Goal: Transaction & Acquisition: Purchase product/service

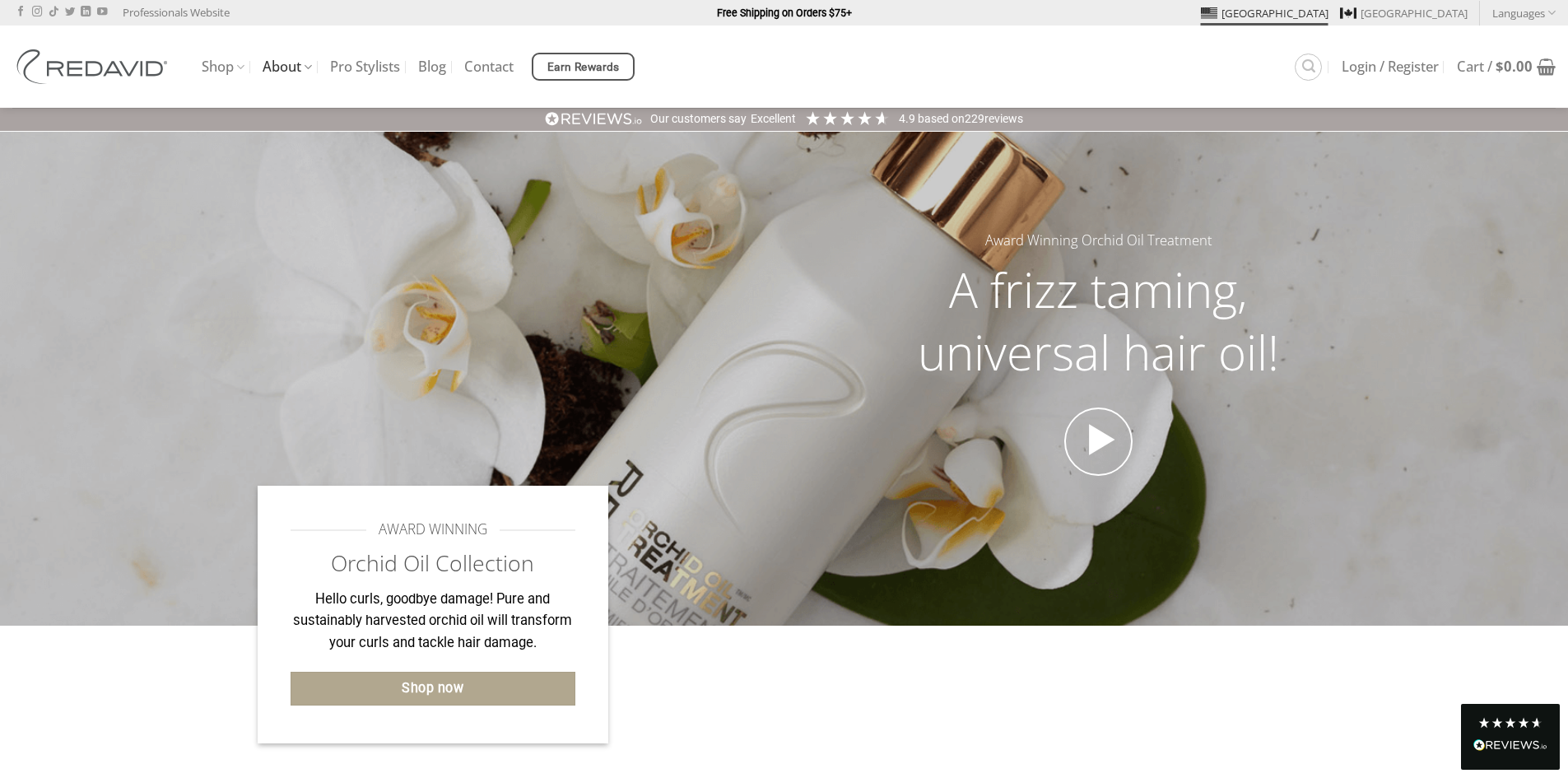
click at [287, 69] on link "About" at bounding box center [287, 67] width 49 height 32
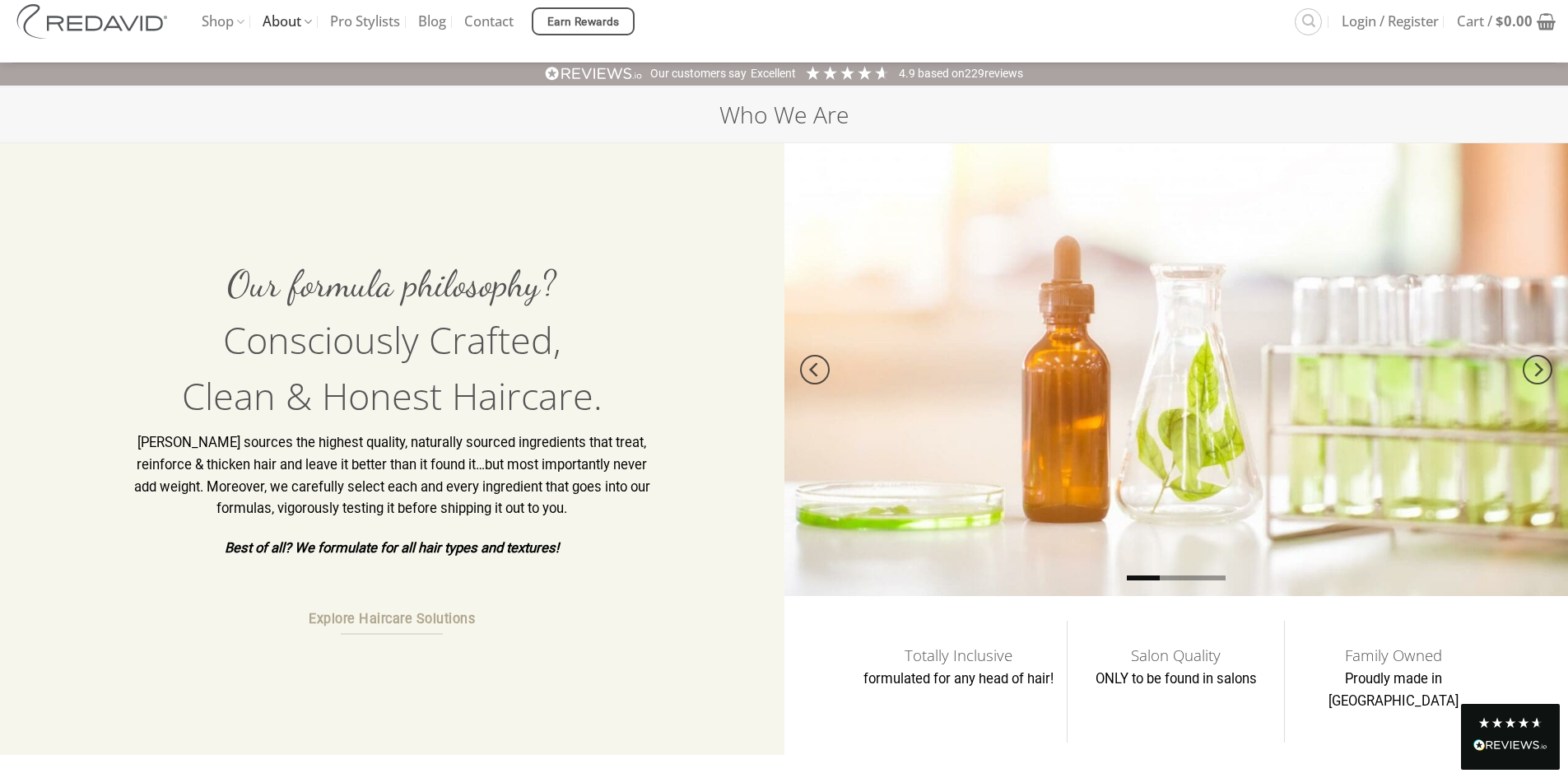
scroll to position [82, 0]
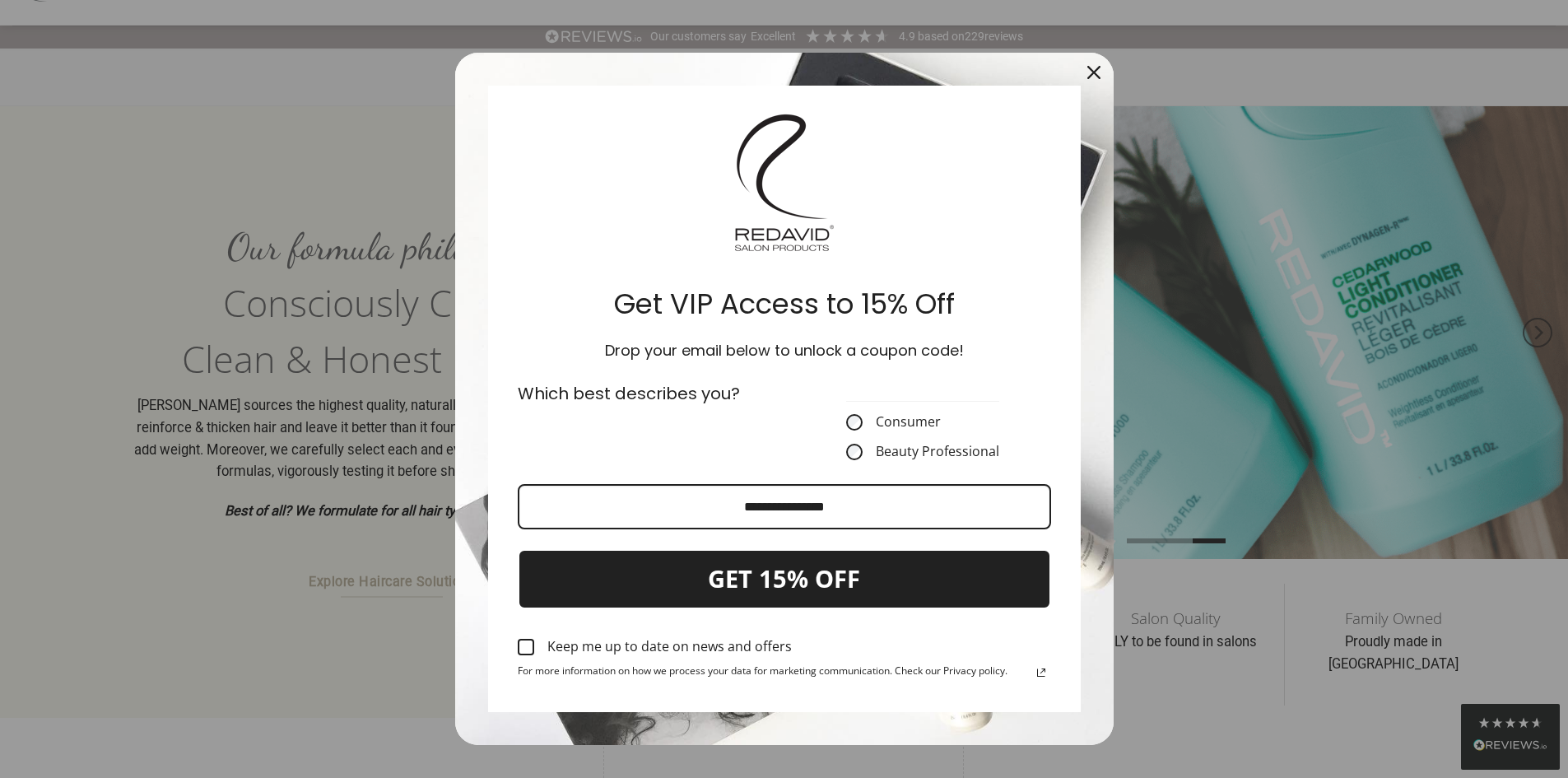
drag, startPoint x: 1086, startPoint y: 67, endPoint x: 1058, endPoint y: 89, distance: 35.6
click at [1087, 67] on icon "close icon" at bounding box center [1094, 72] width 13 height 13
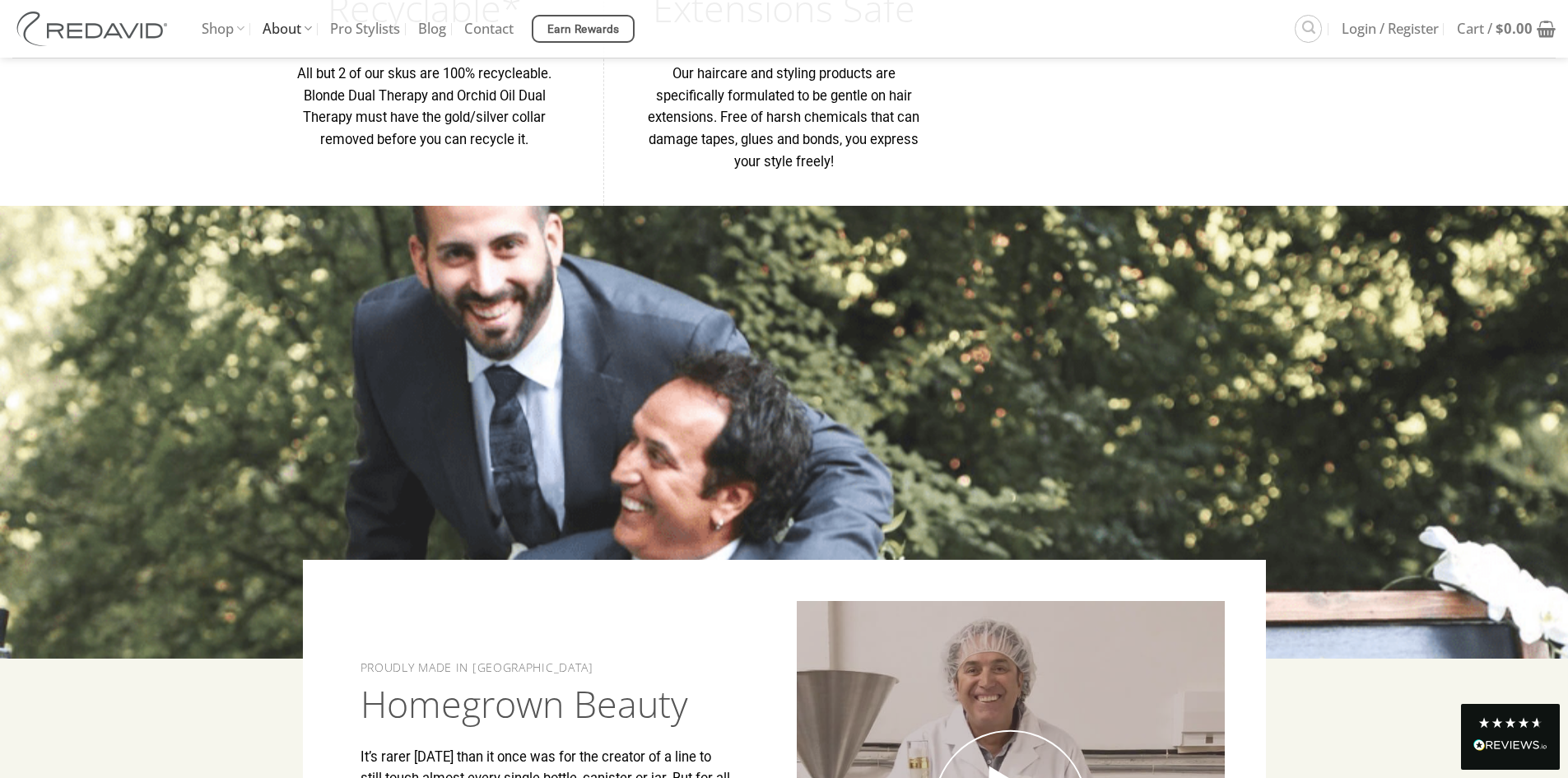
scroll to position [2017, 0]
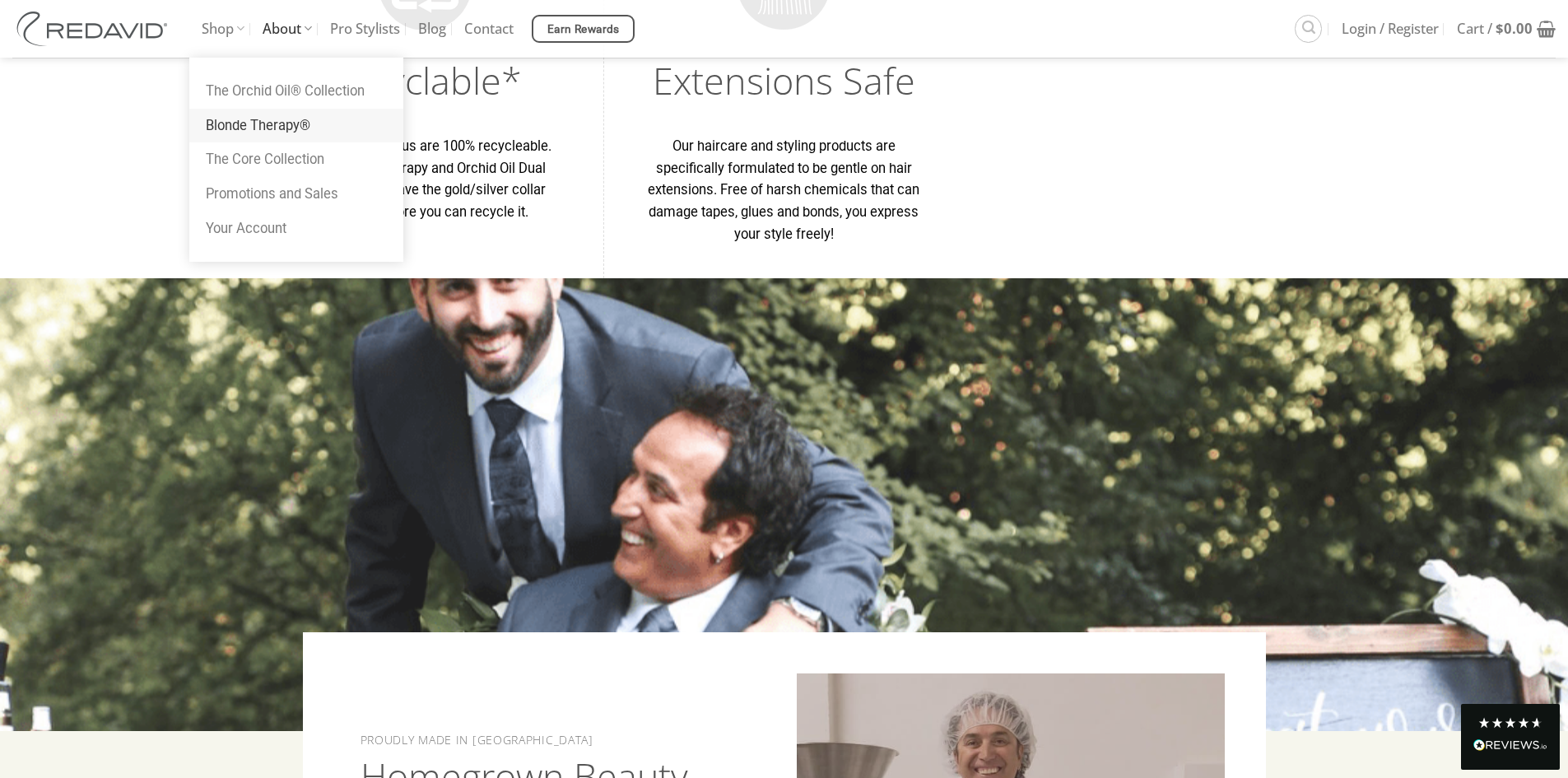
click at [252, 120] on link "Blonde Therapy®" at bounding box center [296, 126] width 214 height 35
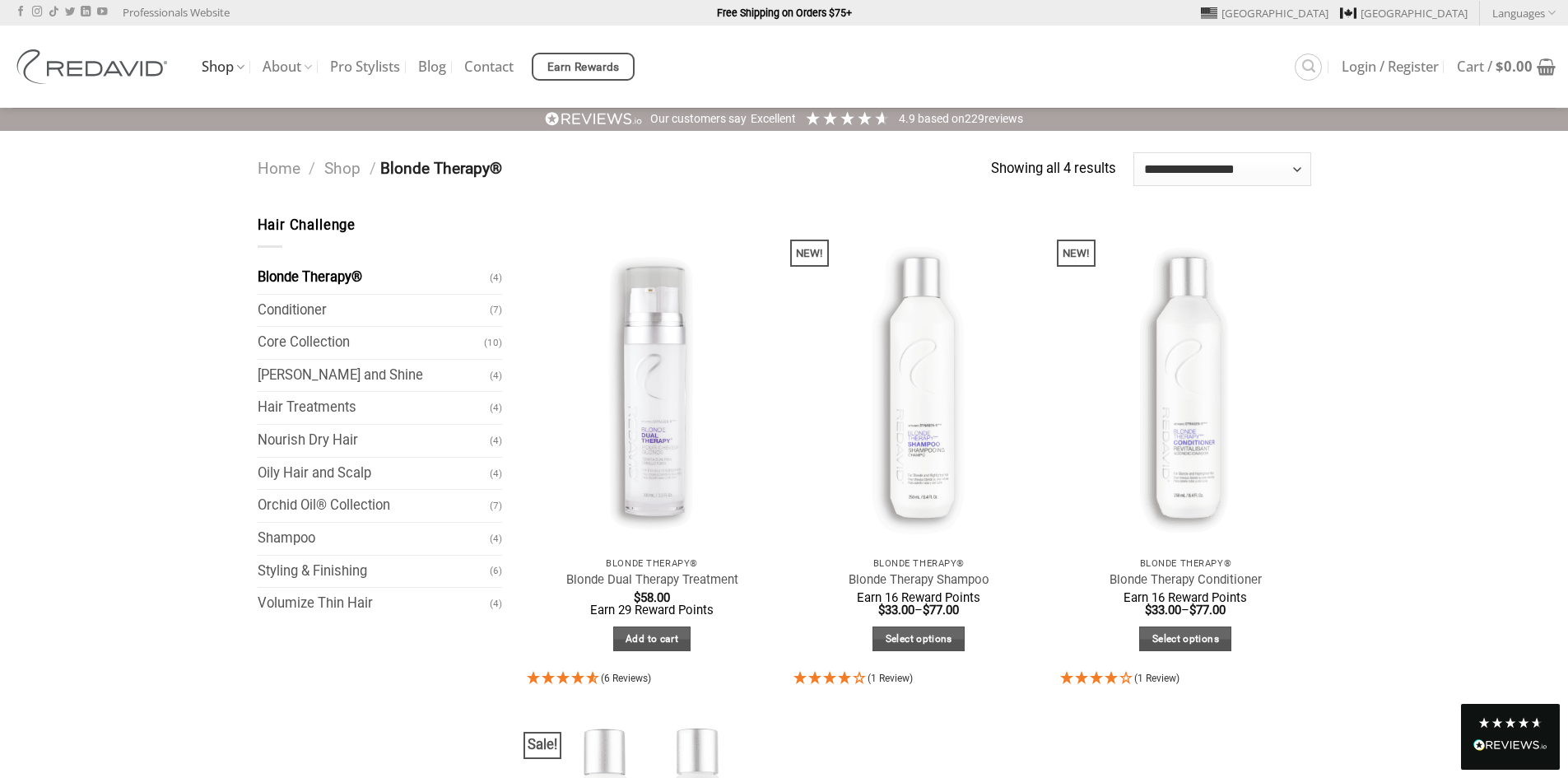
click at [236, 70] on link "Shop" at bounding box center [222, 67] width 43 height 32
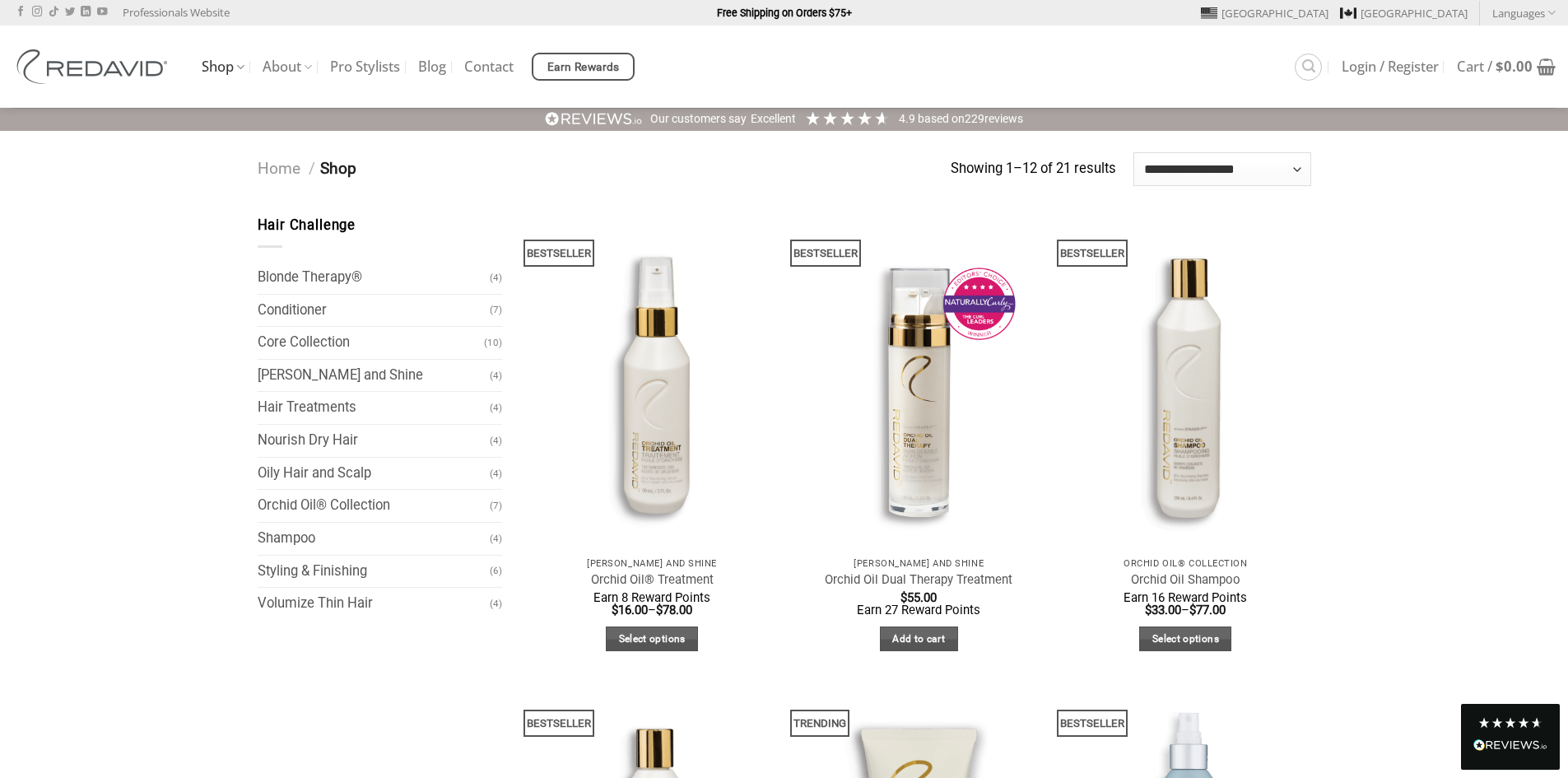
click at [236, 67] on link "Shop" at bounding box center [222, 67] width 43 height 32
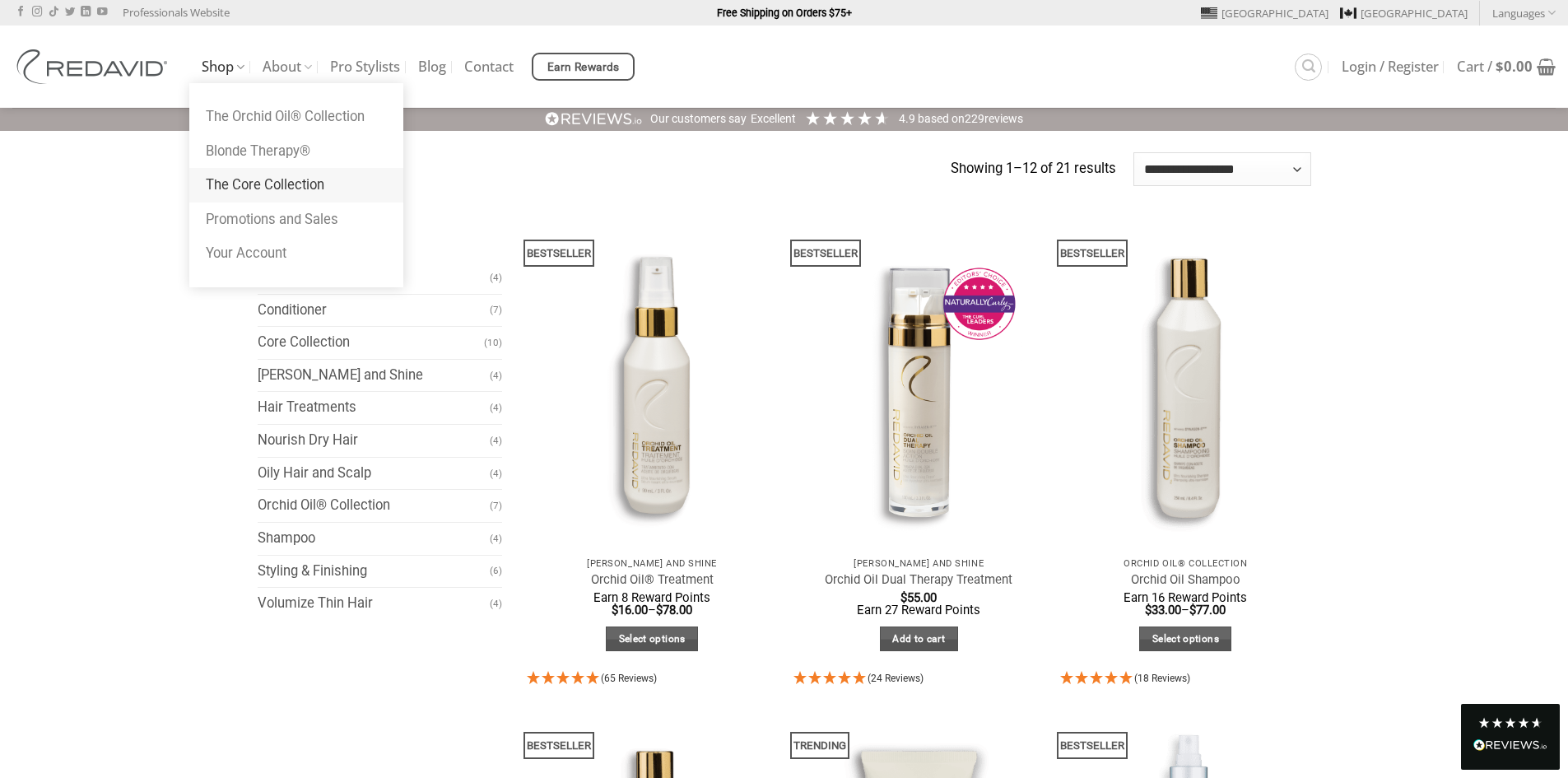
click at [250, 178] on link "The Core Collection" at bounding box center [296, 185] width 214 height 35
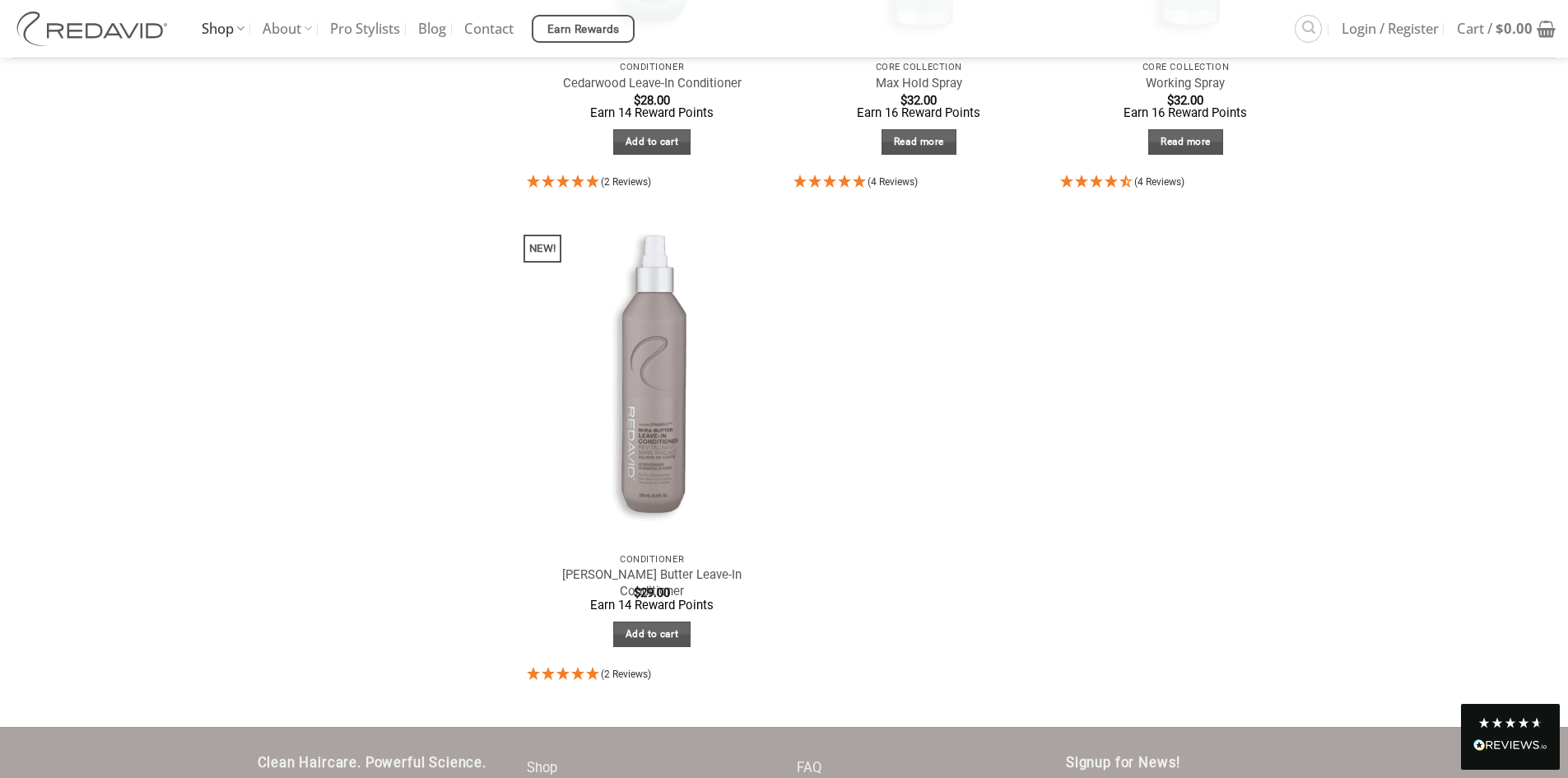
scroll to position [1482, 0]
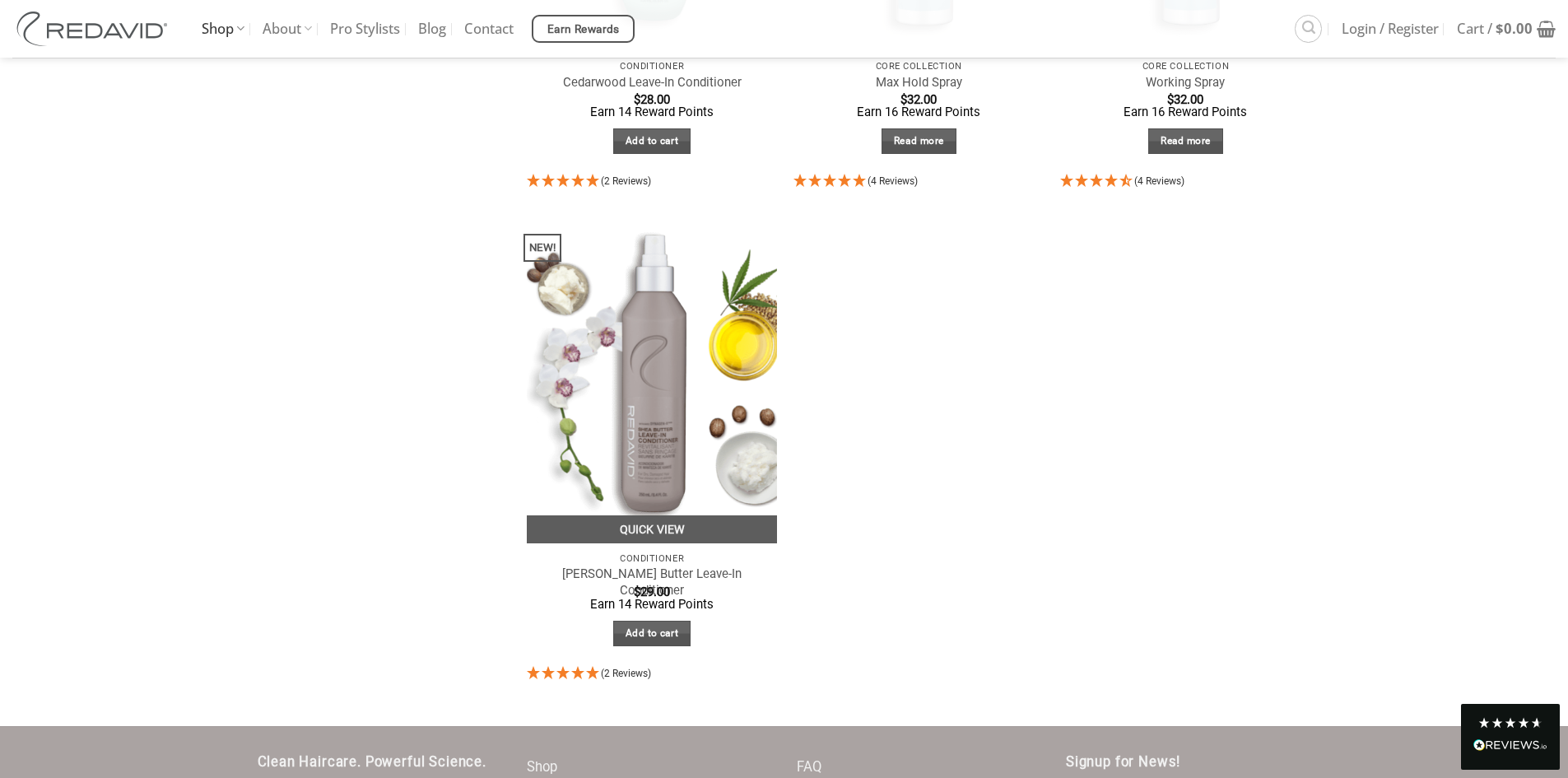
click at [669, 462] on img "Shea Butter Leave-In Conditioner" at bounding box center [653, 376] width 251 height 334
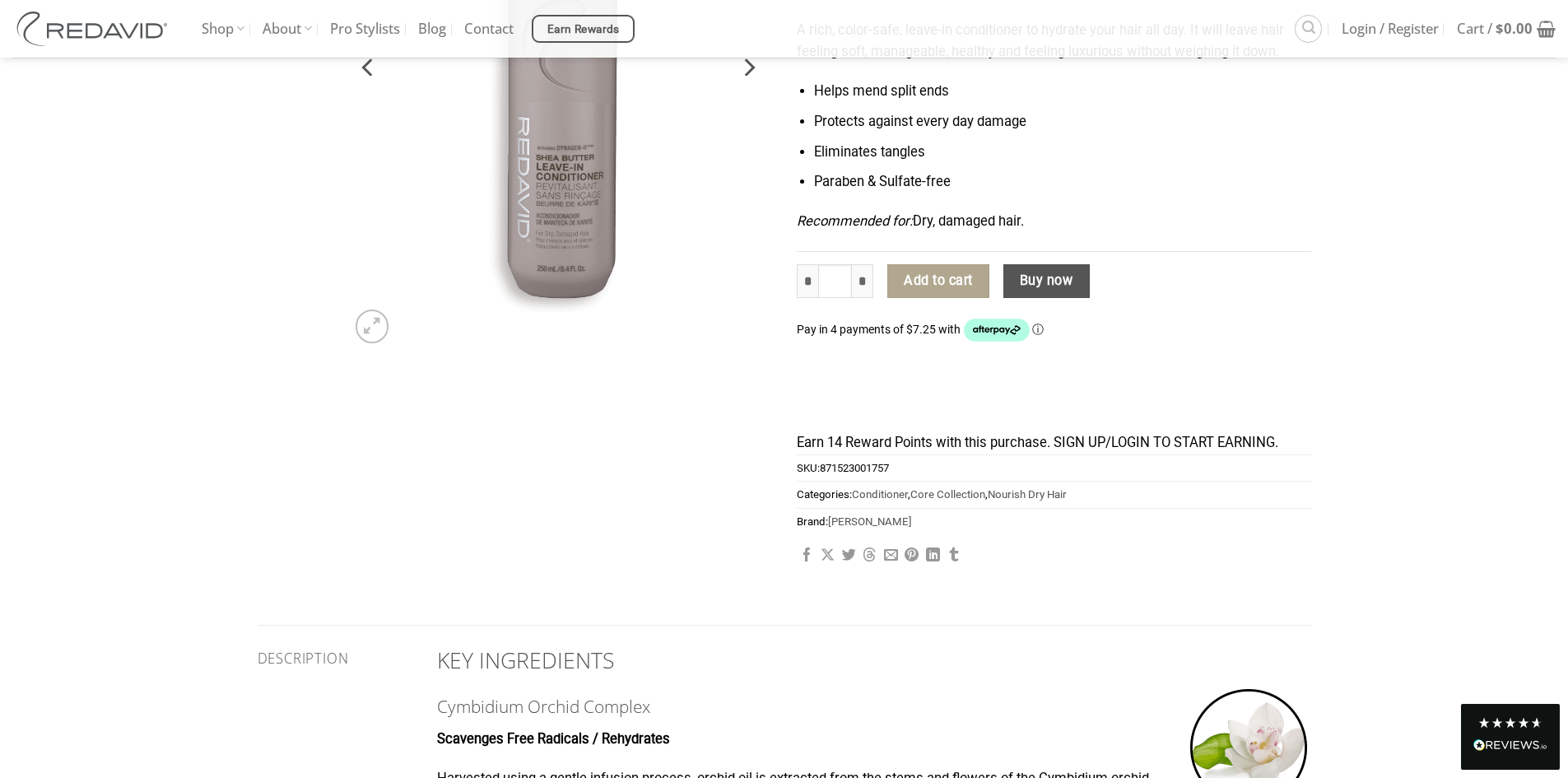
scroll to position [82, 0]
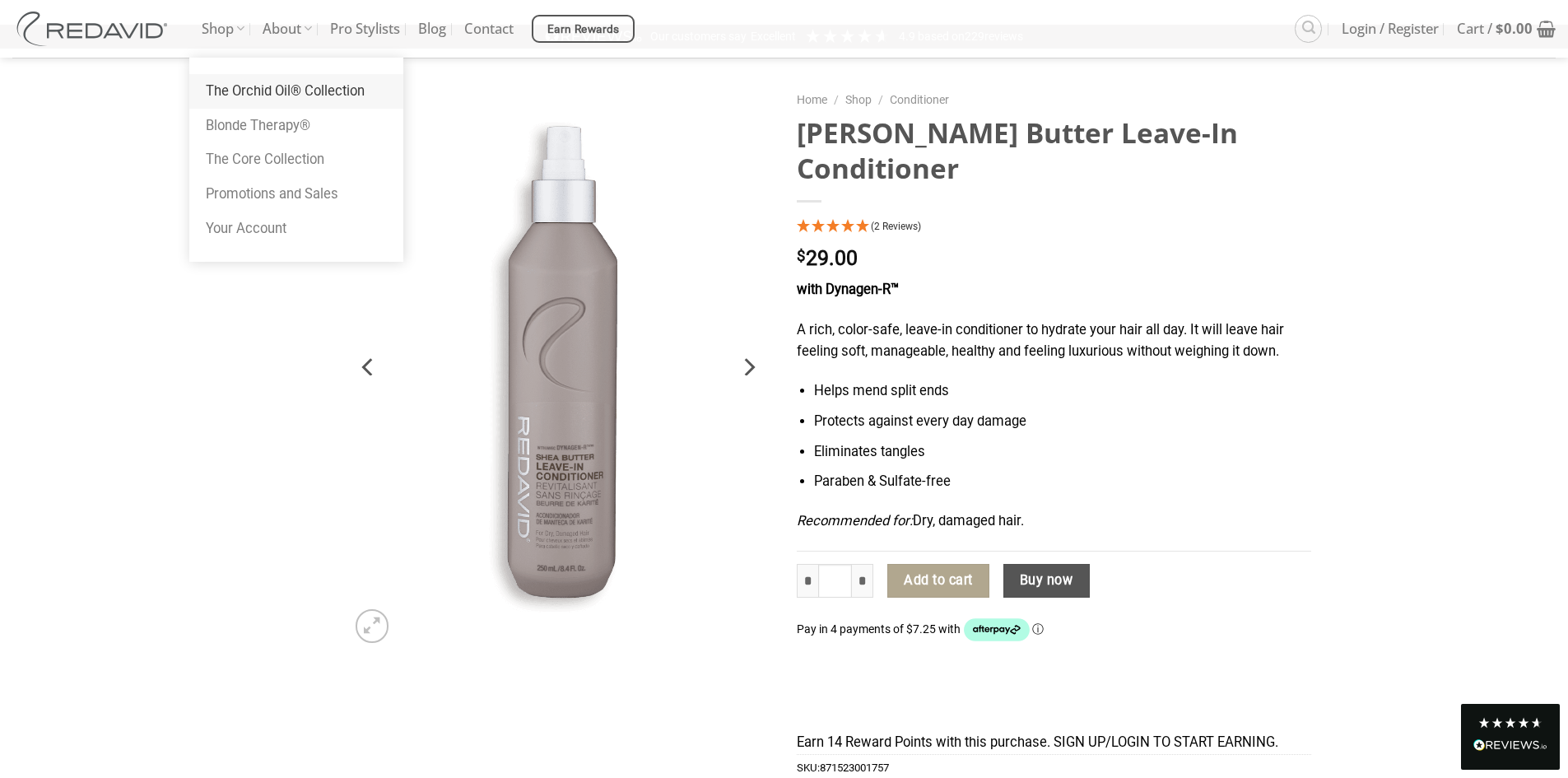
click at [241, 97] on link "The Orchid Oil® Collection" at bounding box center [296, 91] width 214 height 35
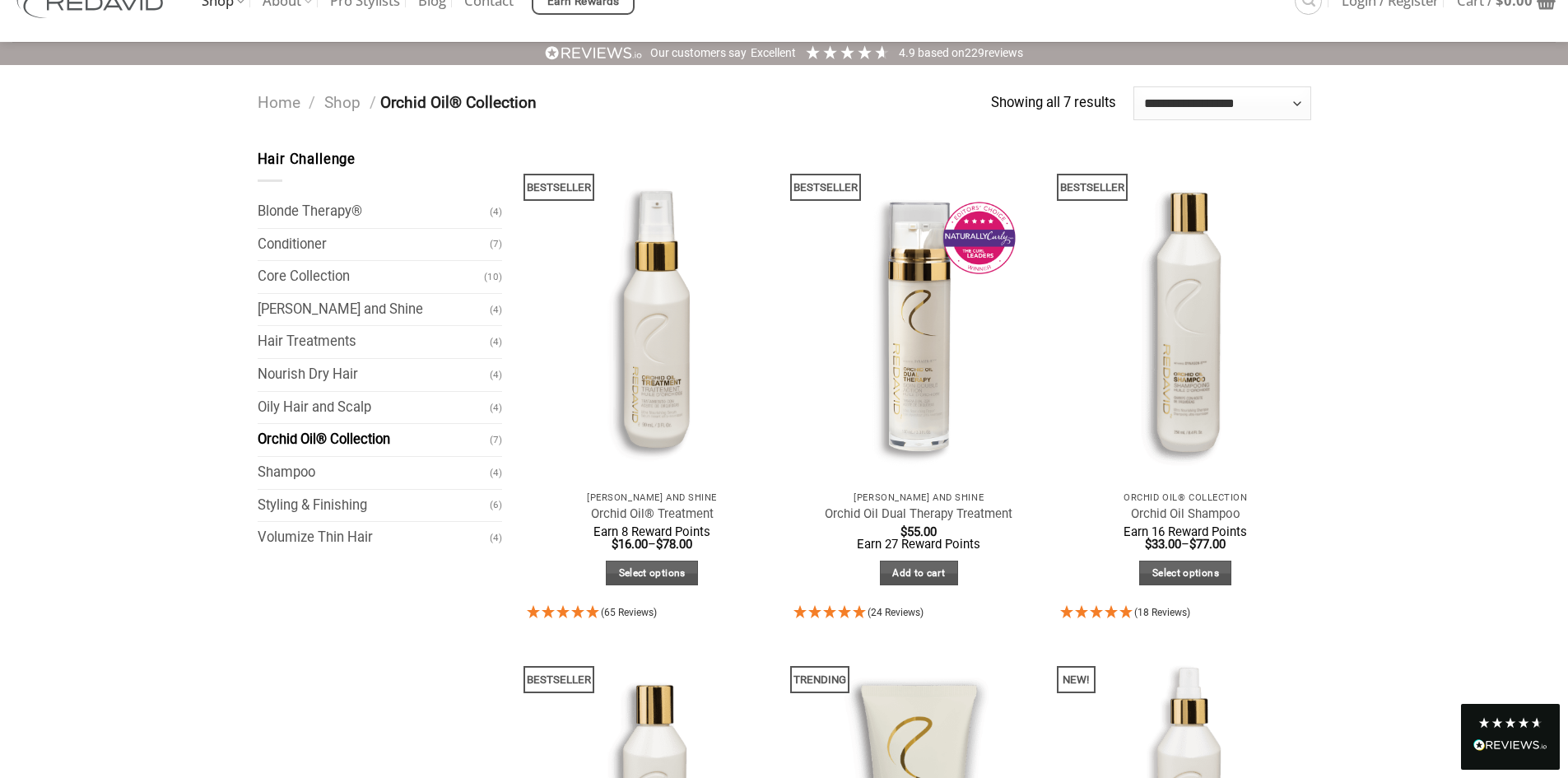
scroll to position [165, 0]
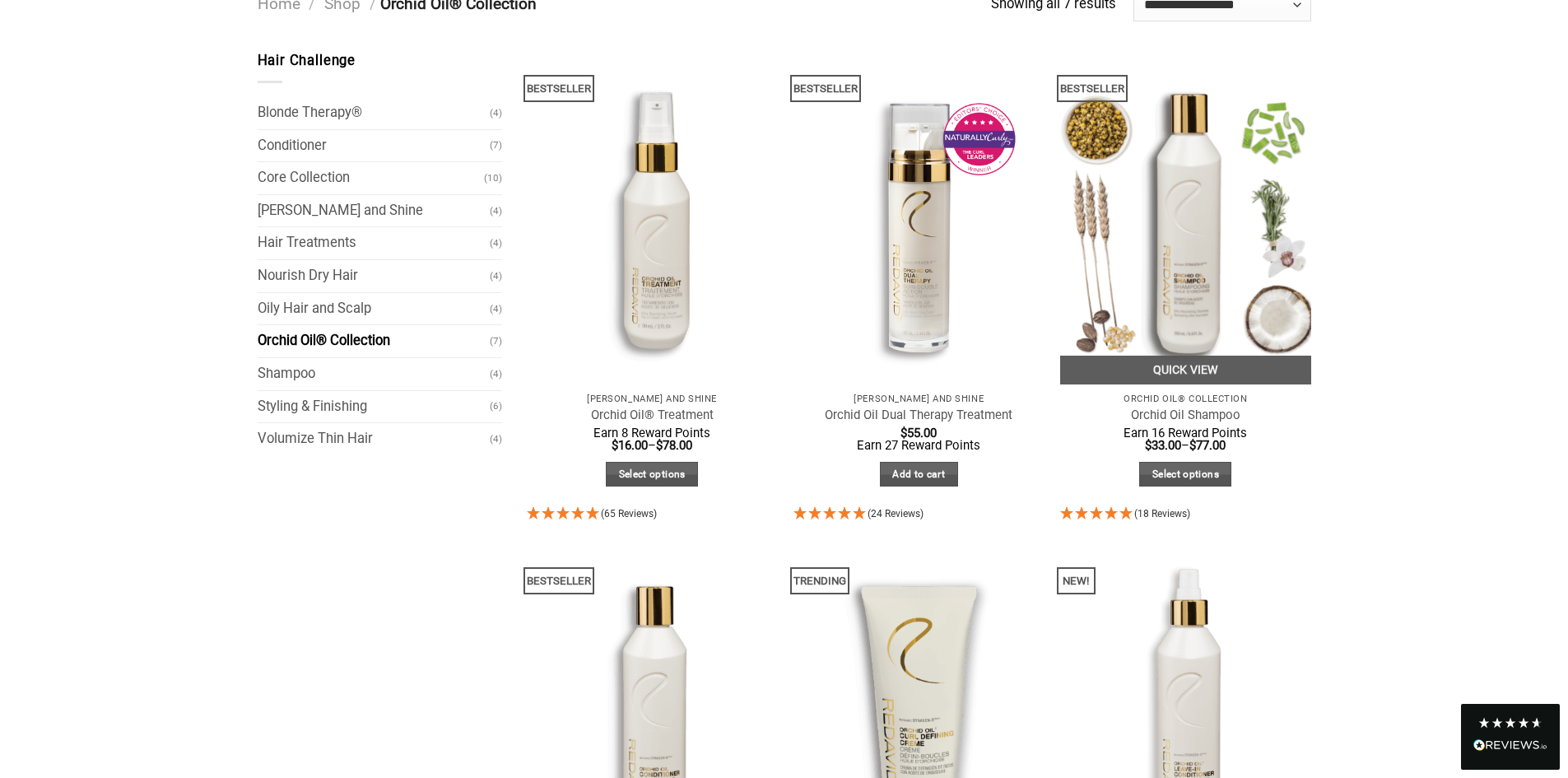
click at [1180, 425] on span "Earn 16 Reward Points" at bounding box center [1186, 433] width 124 height 15
click at [1169, 373] on link "Quick View" at bounding box center [1186, 370] width 251 height 29
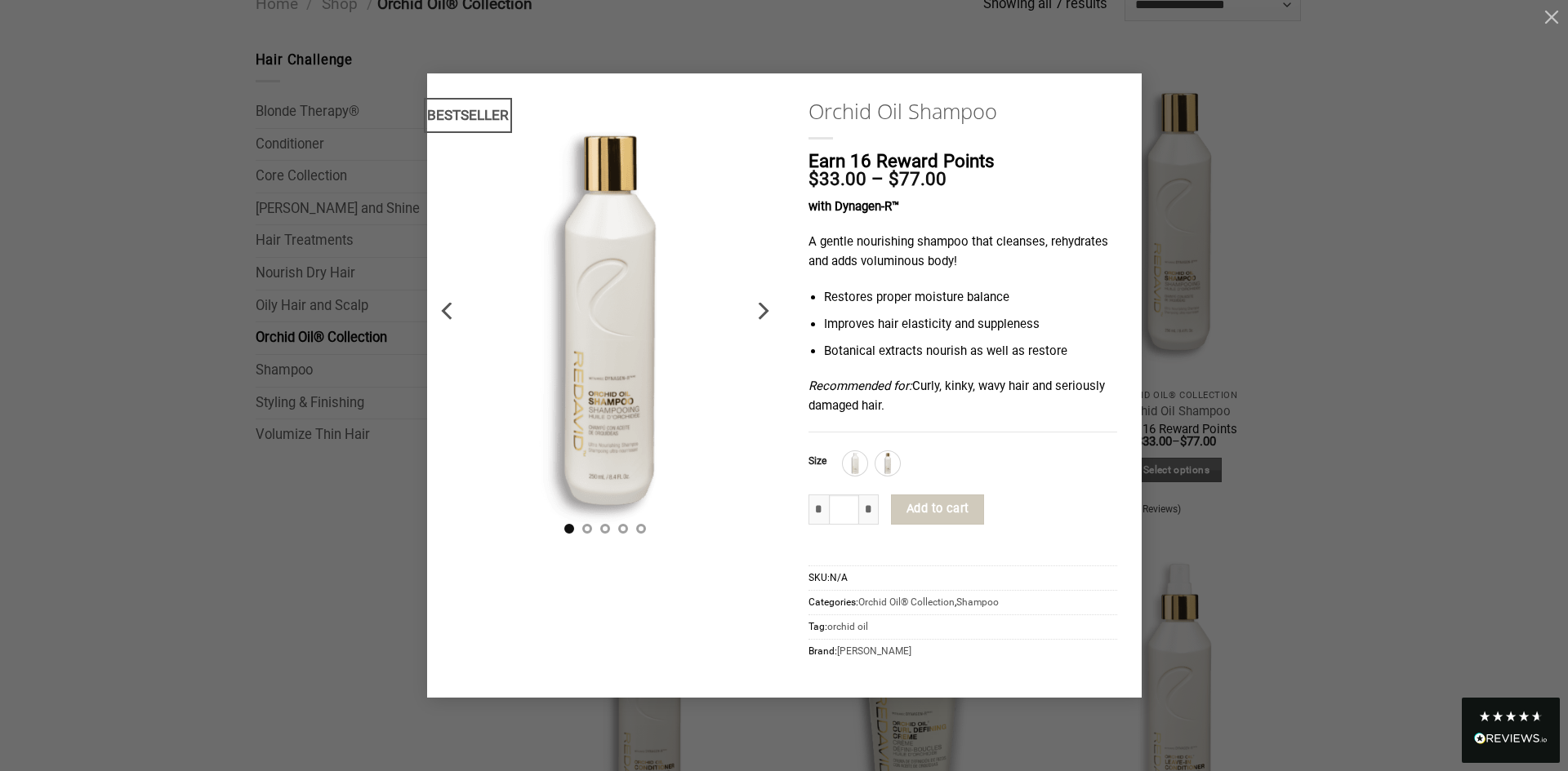
click at [1202, 233] on div "**********" at bounding box center [783, 385] width 1518 height 624
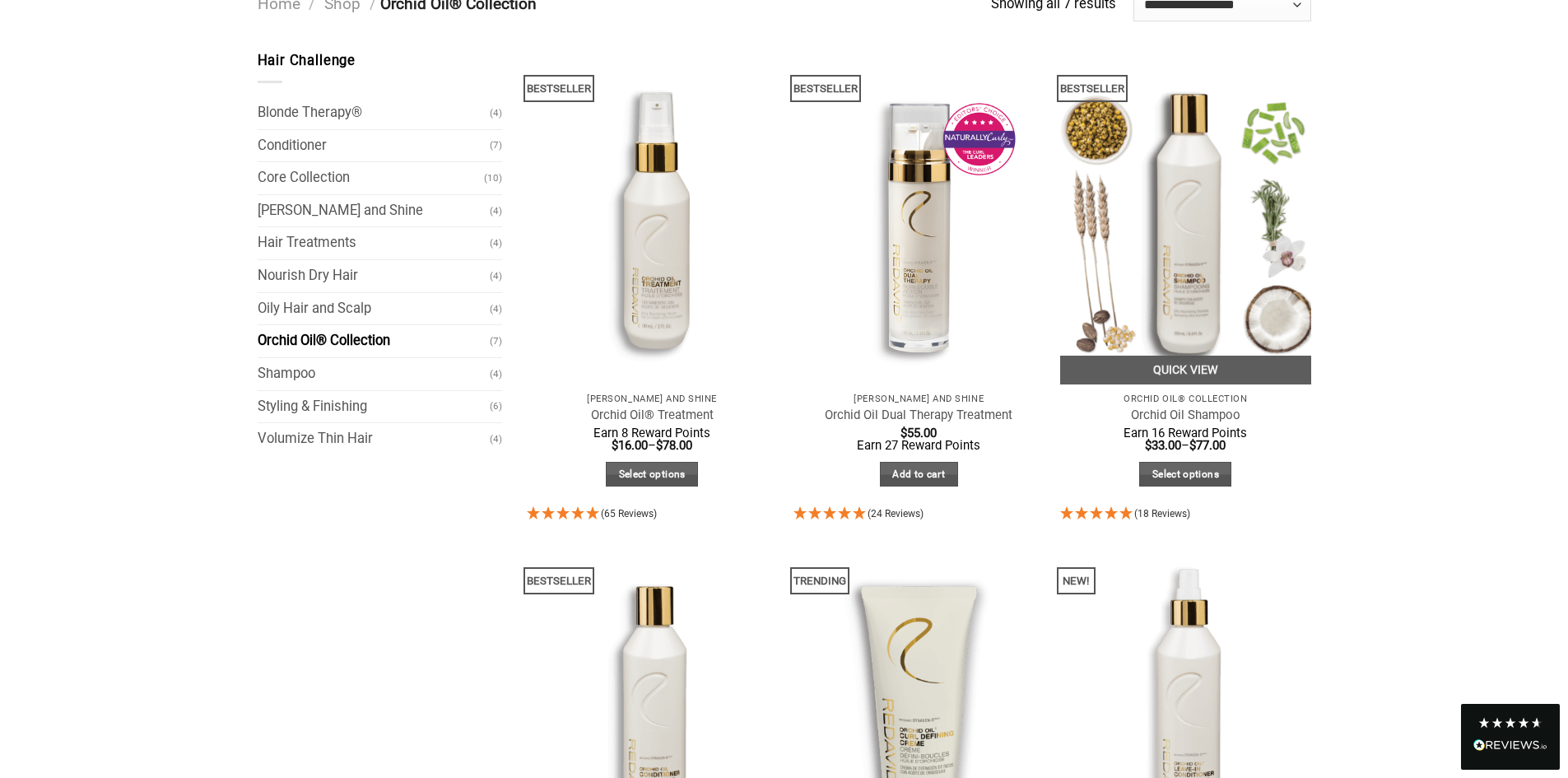
click at [1212, 237] on img "Orchid Oil Shampoo" at bounding box center [1186, 217] width 251 height 334
